Goal: Task Accomplishment & Management: Manage account settings

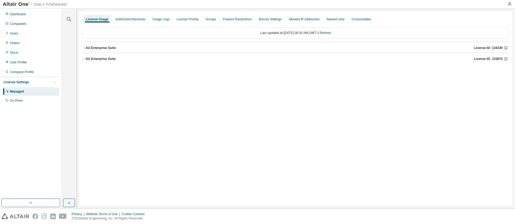
click at [82, 49] on div "License Usage Authorized Machines Usage Logs License Priority Groups Feature Re…" at bounding box center [295, 108] width 433 height 195
click at [84, 48] on icon "button" at bounding box center [83, 47] width 3 height 3
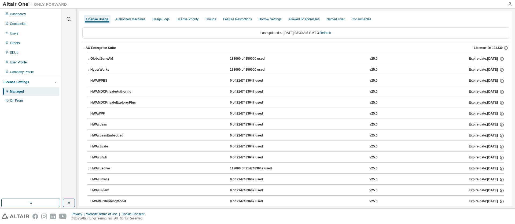
click at [88, 58] on icon "button" at bounding box center [88, 58] width 3 height 3
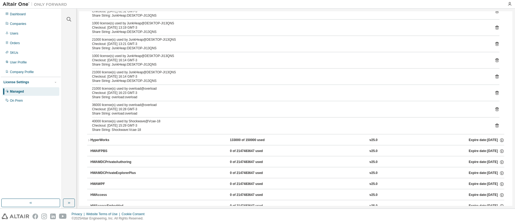
scroll to position [322, 0]
click at [95, 139] on div "HyperWorks" at bounding box center [114, 139] width 48 height 5
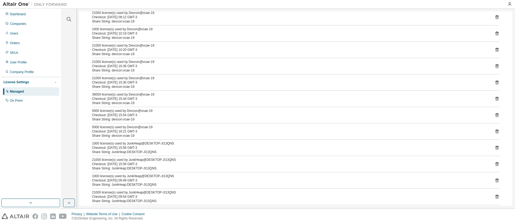
scroll to position [0, 0]
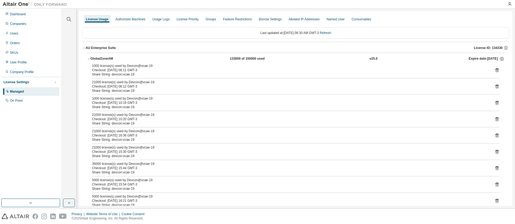
click at [92, 60] on div "GlobalZoneAM" at bounding box center [114, 59] width 48 height 5
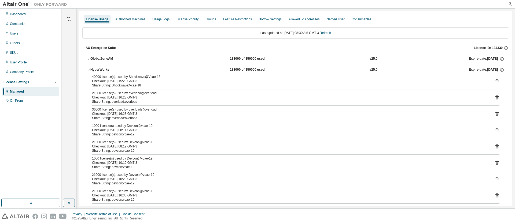
click at [89, 67] on button "HyperWorks 133000 of 150000 used v25.0 Expire date: [DATE]" at bounding box center [295, 70] width 417 height 12
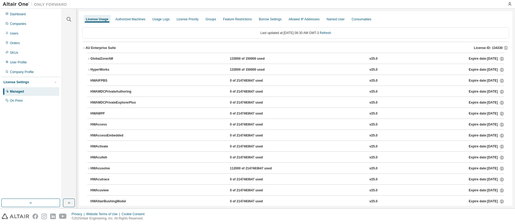
click at [84, 50] on button "AU Enterprise Suite License ID: 134330" at bounding box center [295, 48] width 426 height 12
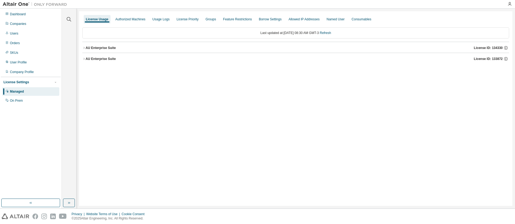
click at [83, 57] on button "AU Enterprise Suite License ID: 133872" at bounding box center [295, 59] width 426 height 12
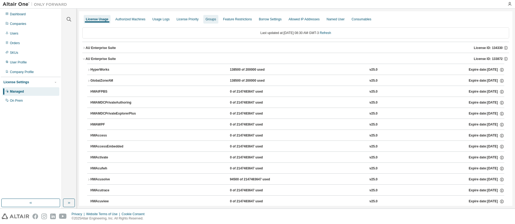
click at [209, 18] on div "Groups" at bounding box center [210, 19] width 10 height 4
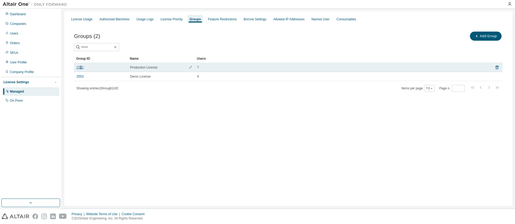
click at [81, 66] on link "2552" at bounding box center [79, 67] width 7 height 4
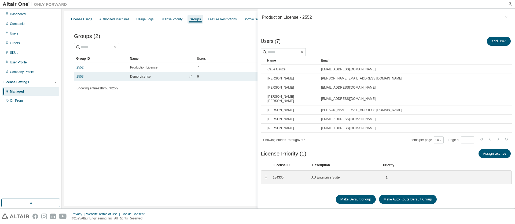
click at [77, 77] on link "2553" at bounding box center [79, 77] width 7 height 4
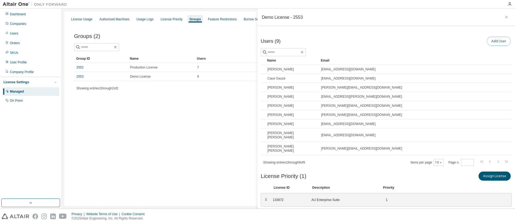
click at [492, 43] on button "Add User" at bounding box center [498, 41] width 24 height 9
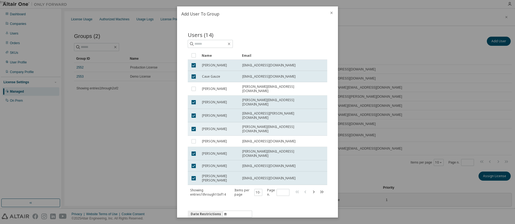
scroll to position [31, 0]
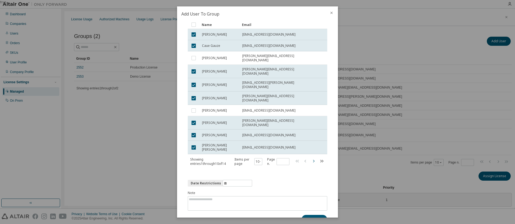
click at [313, 158] on icon "button" at bounding box center [313, 161] width 6 height 6
type input "*"
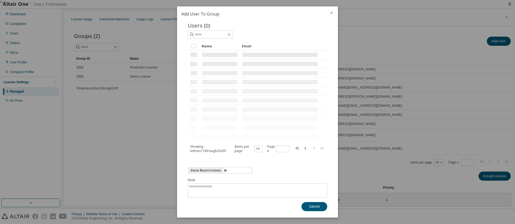
scroll to position [0, 0]
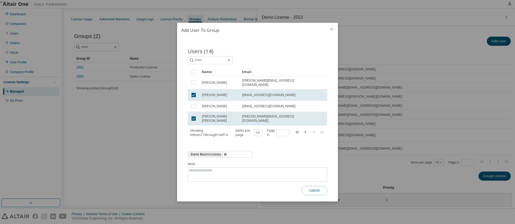
click at [320, 191] on button "Submit" at bounding box center [314, 190] width 26 height 9
